Goal: Navigation & Orientation: Find specific page/section

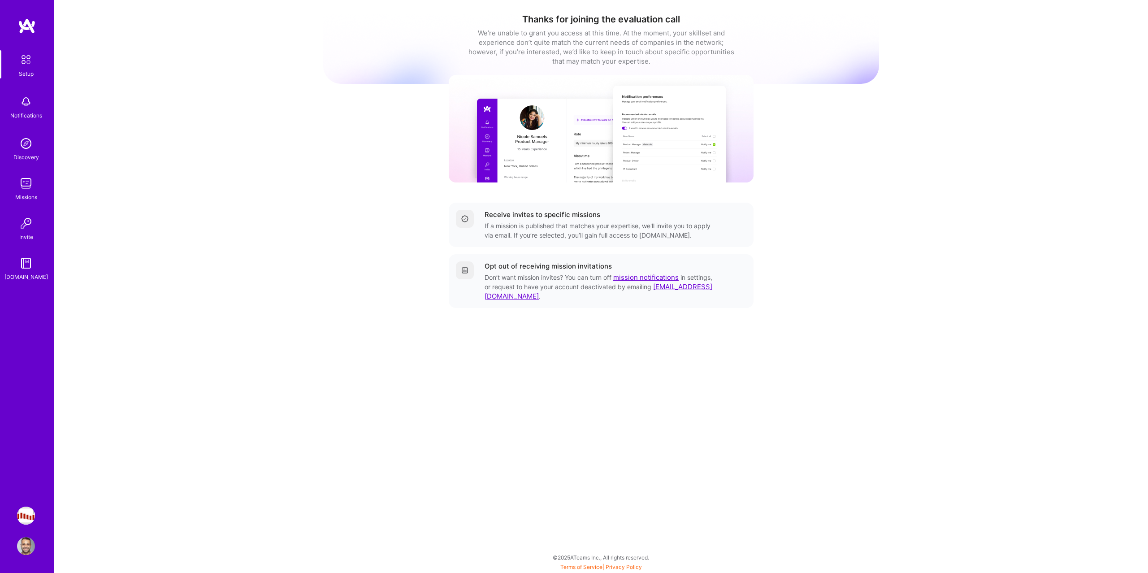
click at [26, 182] on img at bounding box center [26, 183] width 18 height 18
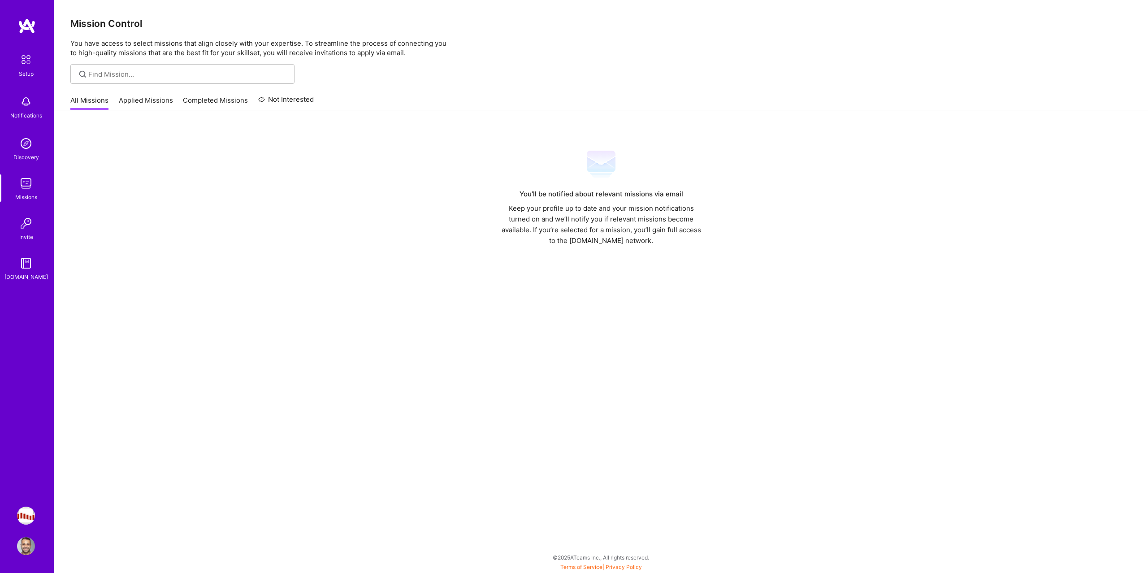
click at [121, 104] on link "Applied Missions" at bounding box center [146, 103] width 54 height 15
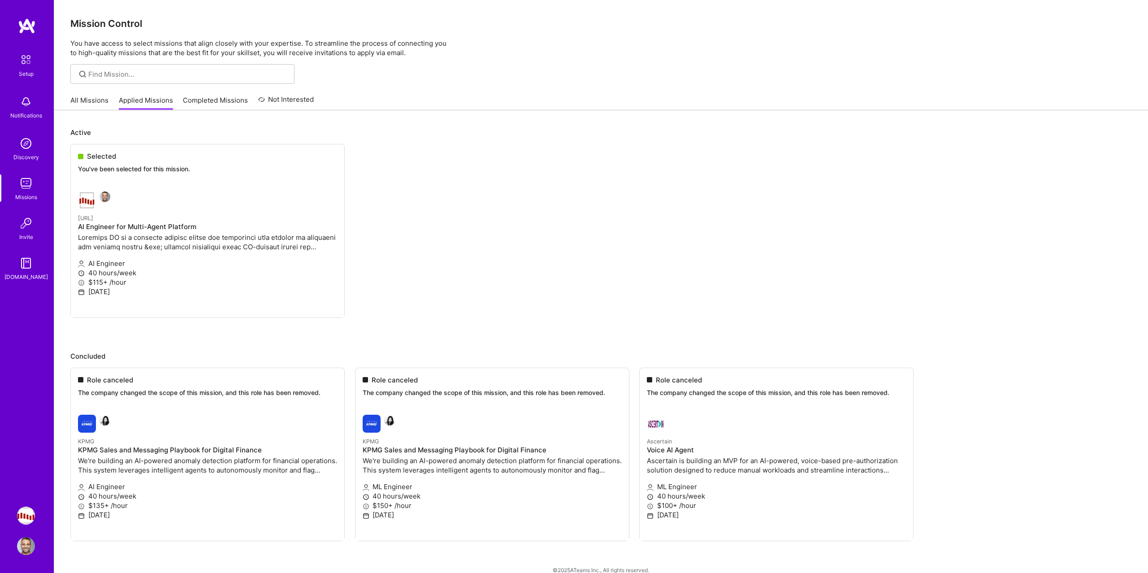
click at [90, 102] on link "All Missions" at bounding box center [89, 103] width 38 height 15
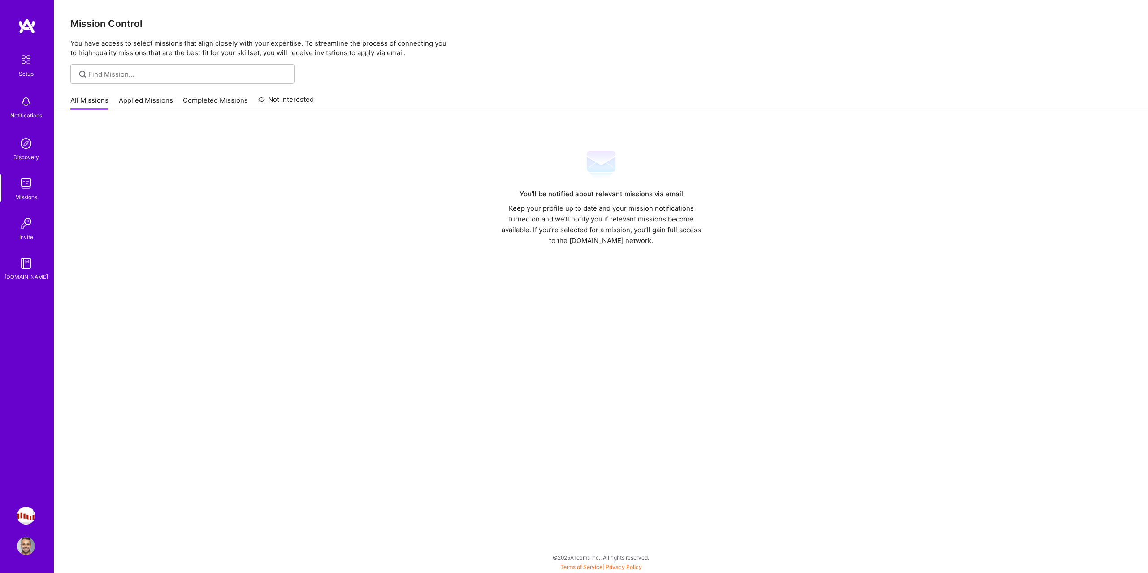
click at [133, 99] on link "Applied Missions" at bounding box center [146, 103] width 54 height 15
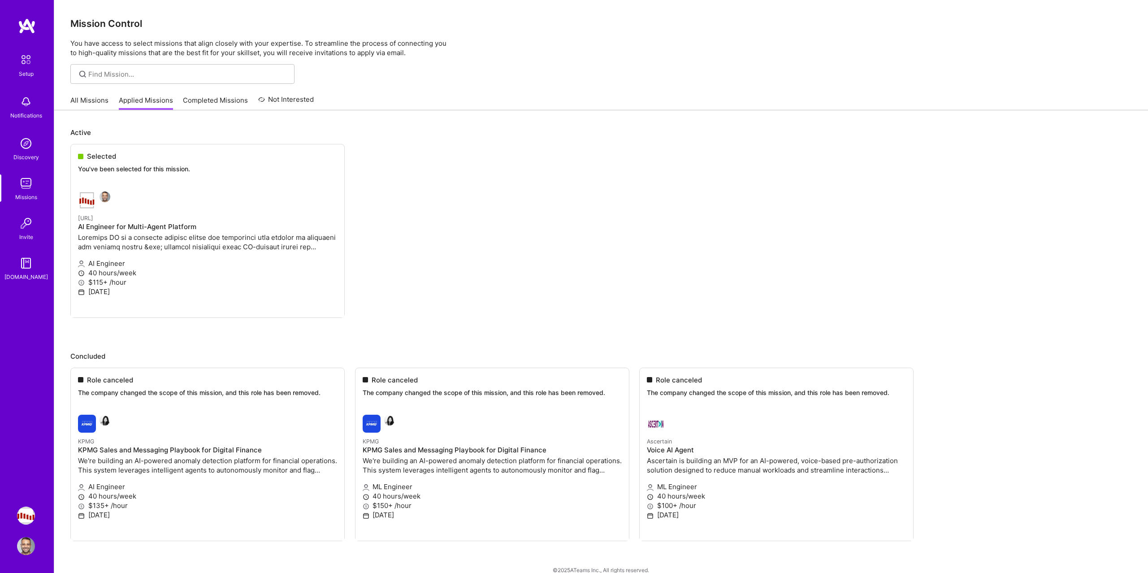
click at [75, 100] on link "All Missions" at bounding box center [89, 103] width 38 height 15
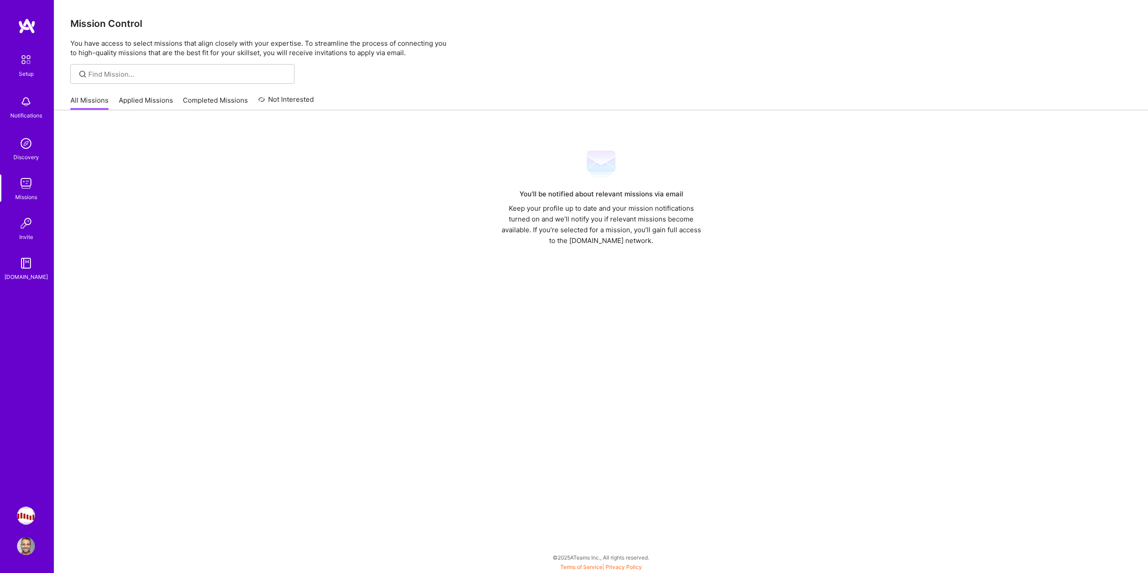
click at [136, 101] on link "Applied Missions" at bounding box center [146, 103] width 54 height 15
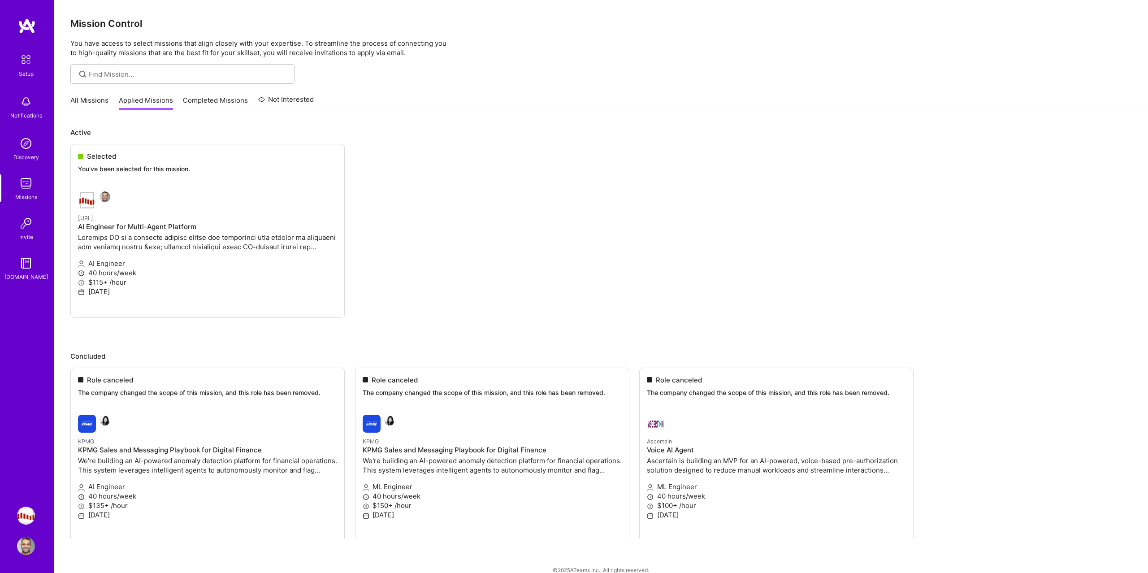
click at [92, 100] on link "All Missions" at bounding box center [89, 103] width 38 height 15
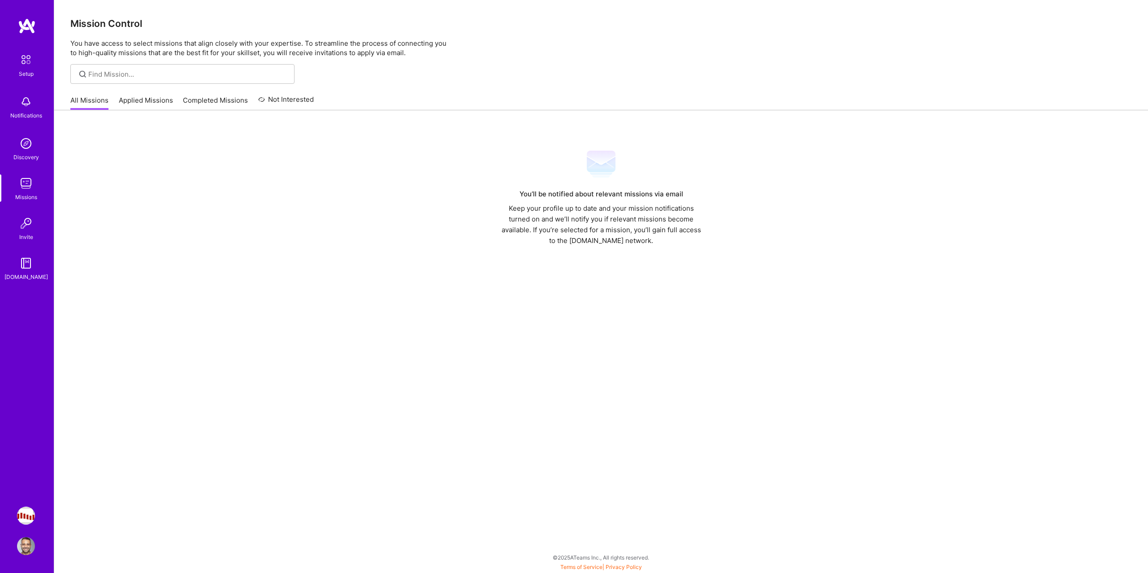
click at [137, 108] on link "Applied Missions" at bounding box center [146, 103] width 54 height 15
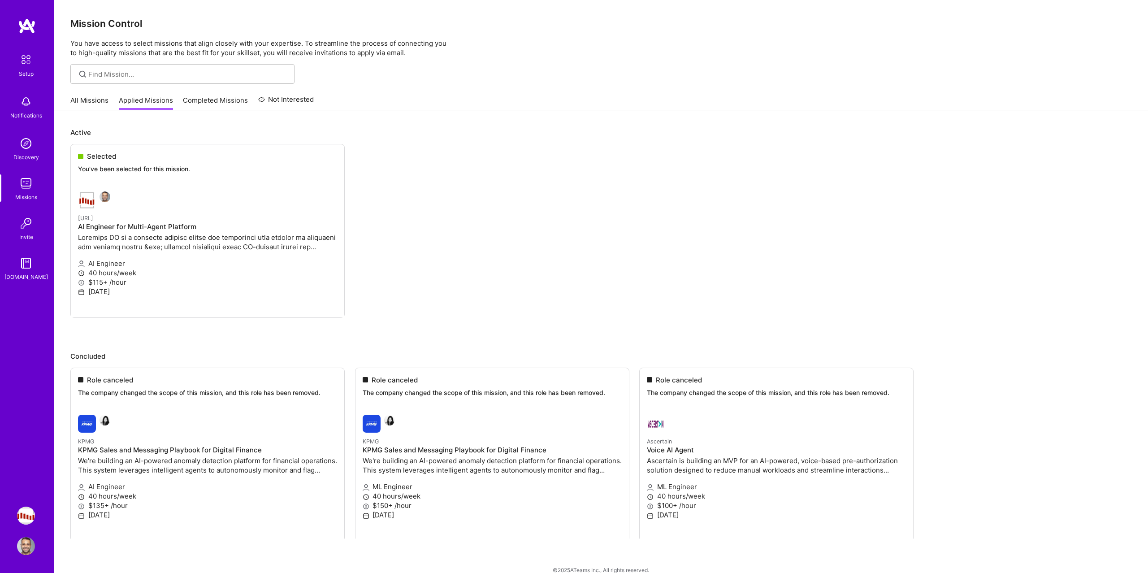
click at [90, 94] on div "All Missions Applied Missions Completed Missions Not Interested" at bounding box center [191, 100] width 243 height 19
click at [101, 108] on link "All Missions" at bounding box center [89, 103] width 38 height 15
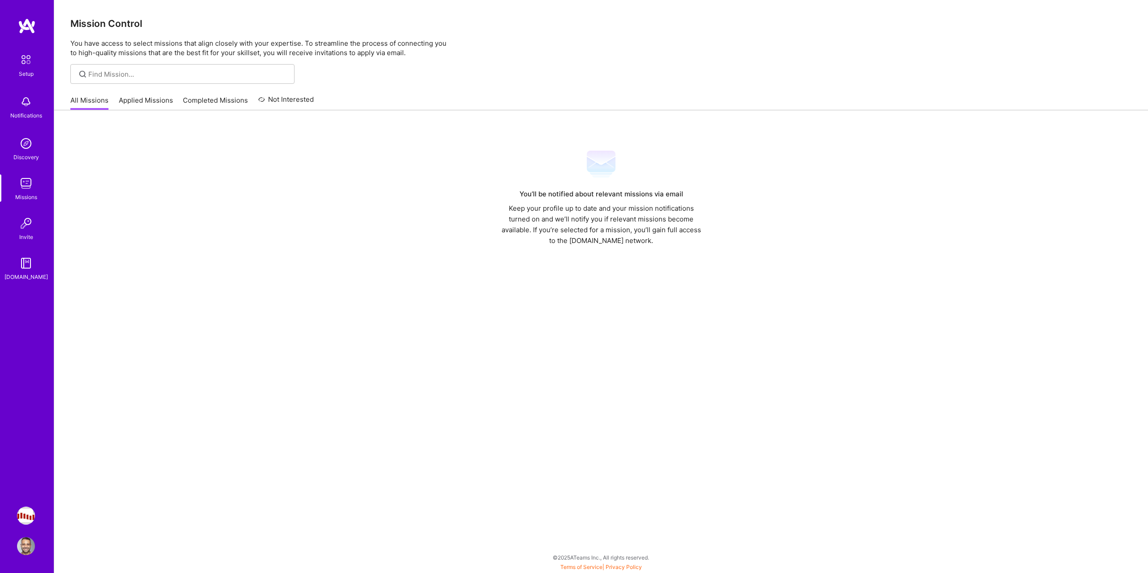
click at [131, 100] on link "Applied Missions" at bounding box center [146, 103] width 54 height 15
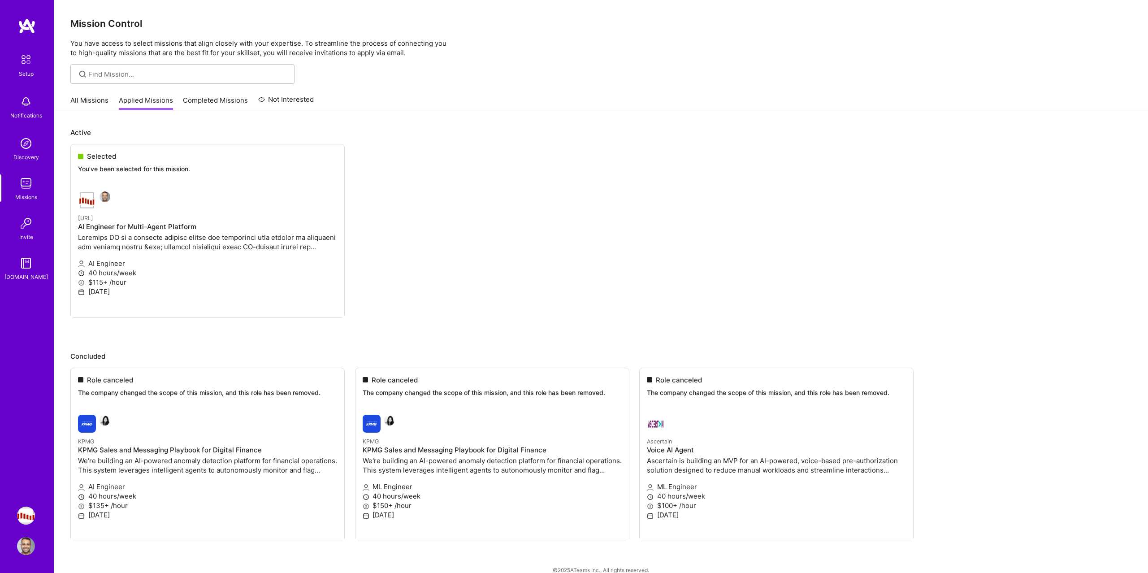
click at [97, 99] on link "All Missions" at bounding box center [89, 103] width 38 height 15
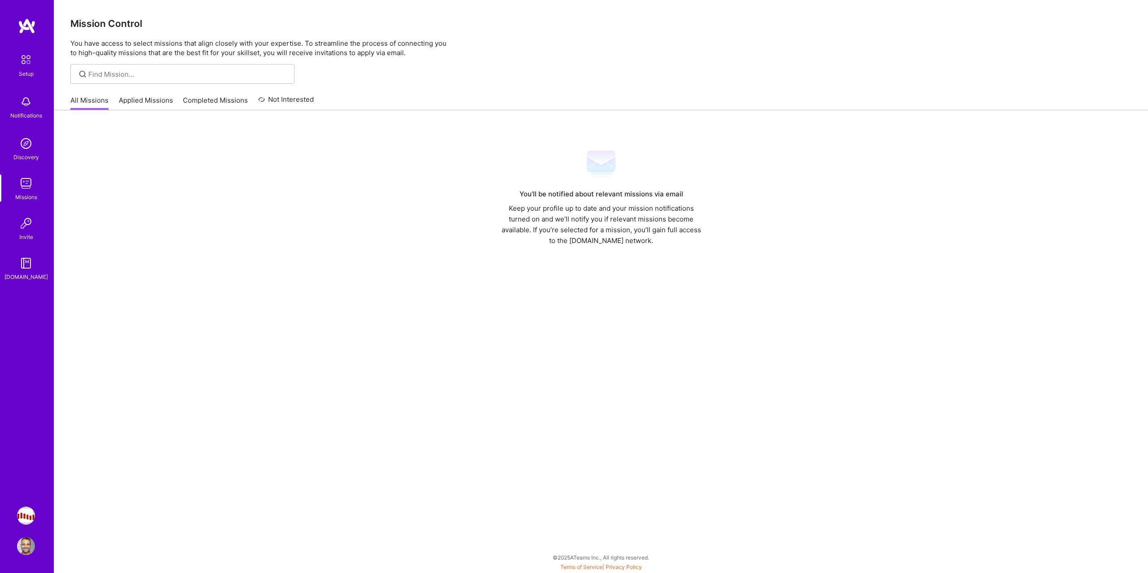
click at [124, 100] on link "Applied Missions" at bounding box center [146, 103] width 54 height 15
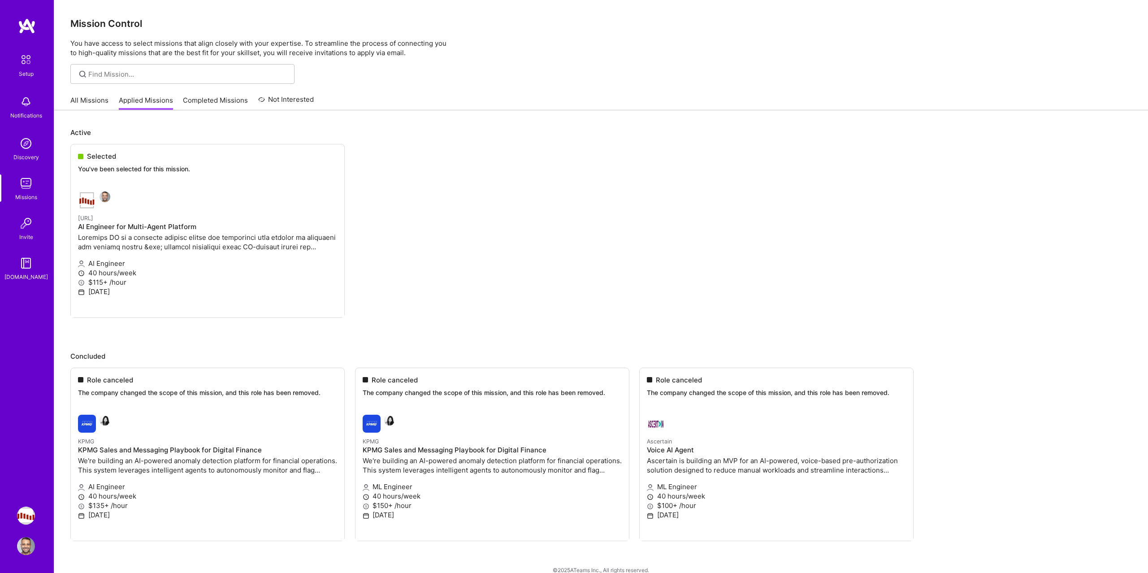
click at [93, 101] on link "All Missions" at bounding box center [89, 103] width 38 height 15
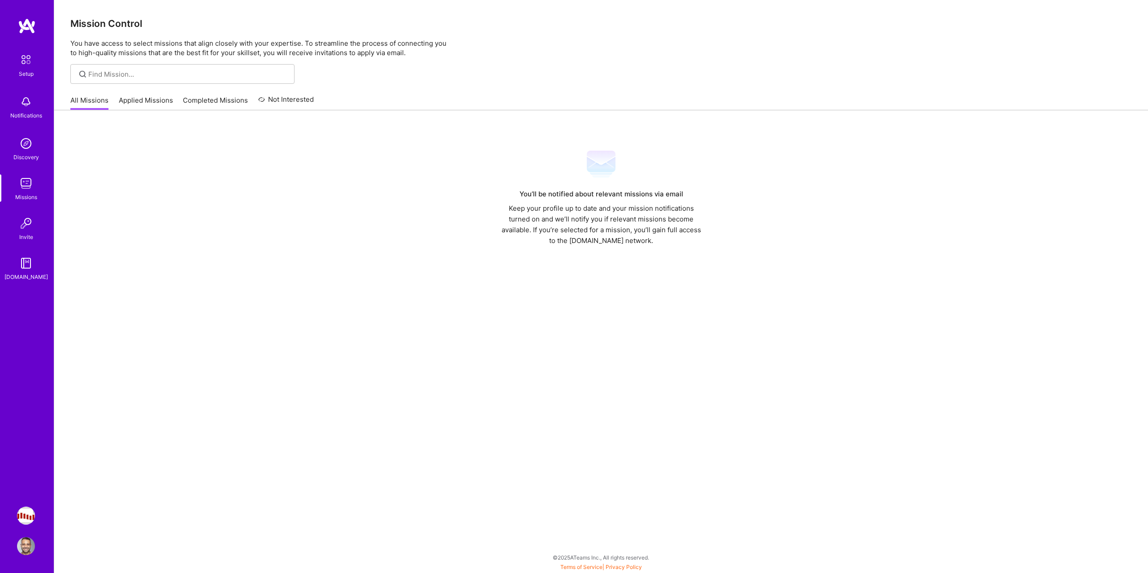
click at [153, 104] on link "Applied Missions" at bounding box center [146, 103] width 54 height 15
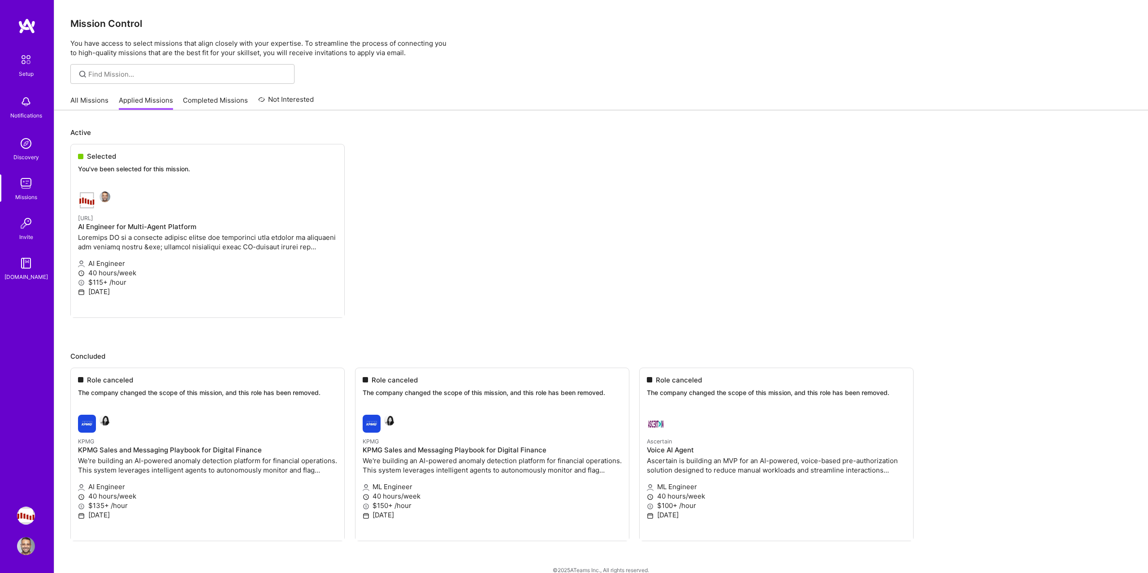
click at [82, 103] on link "All Missions" at bounding box center [89, 103] width 38 height 15
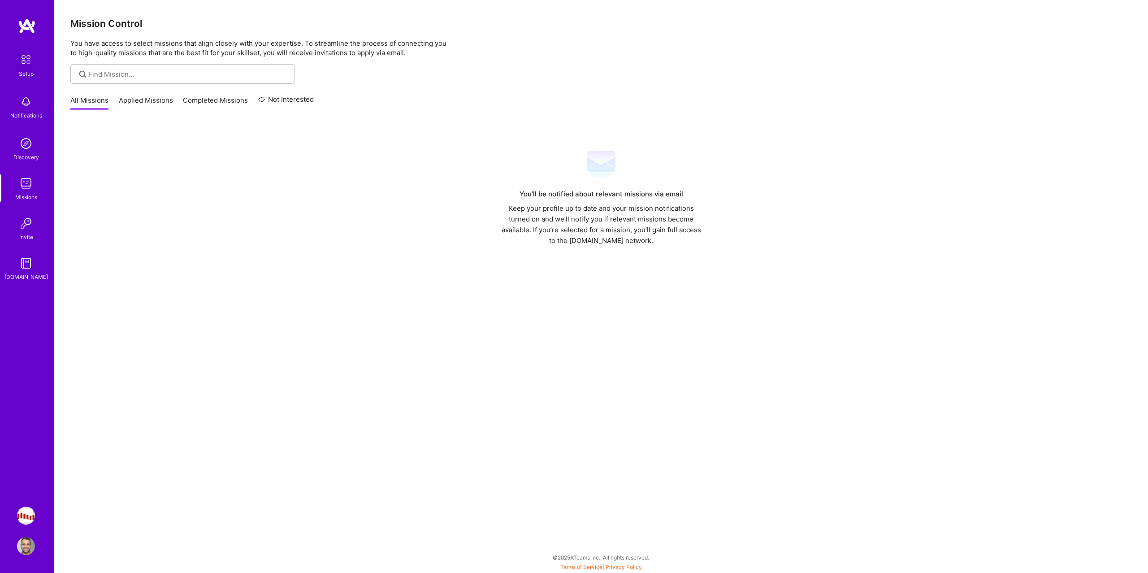
click at [117, 105] on div "All Missions Applied Missions Completed Missions Not Interested" at bounding box center [191, 100] width 243 height 19
click at [124, 99] on link "Applied Missions" at bounding box center [146, 103] width 54 height 15
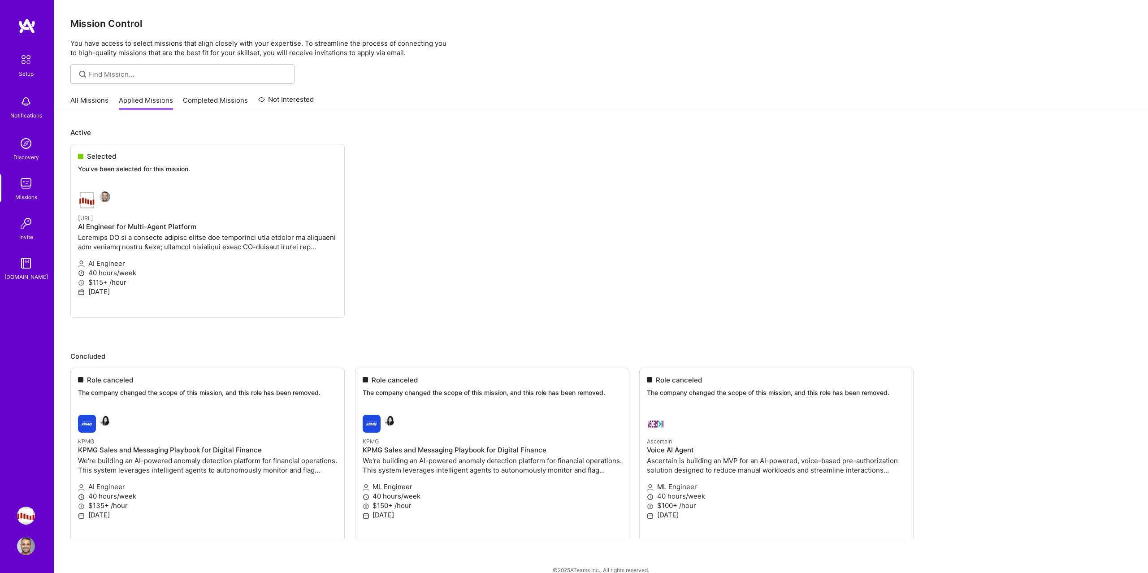
click at [100, 100] on link "All Missions" at bounding box center [89, 103] width 38 height 15
